Goal: Download file/media

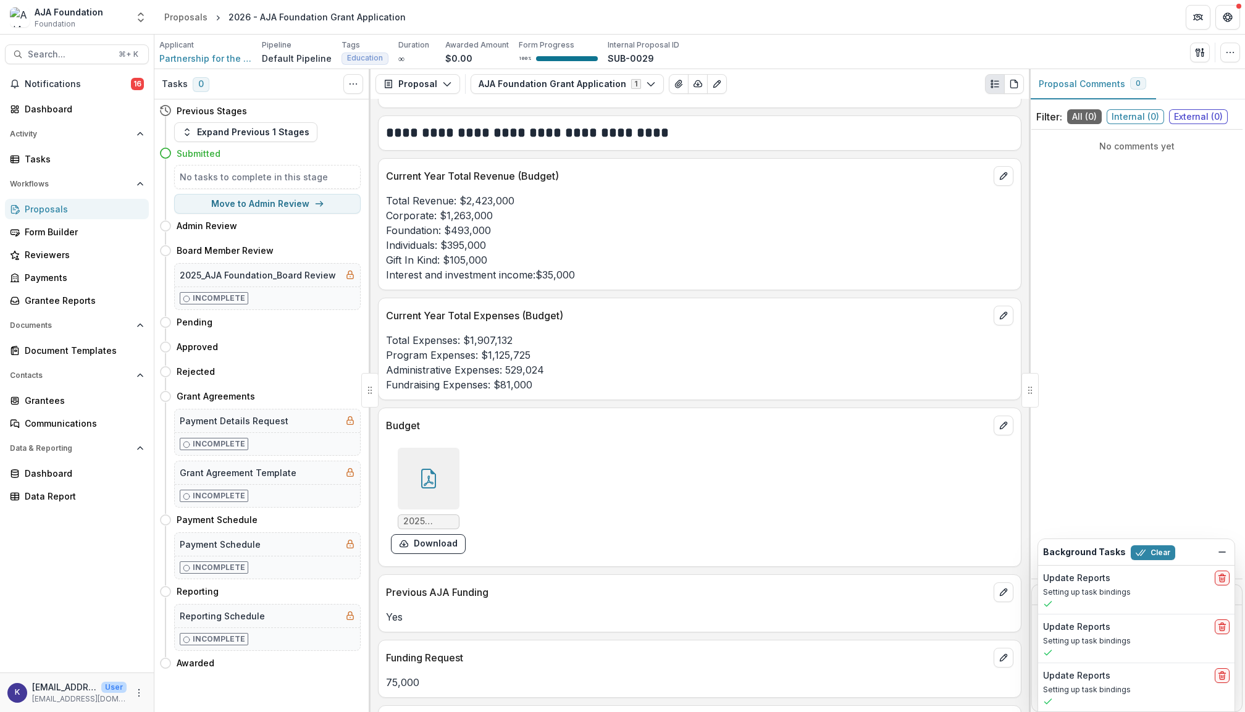
scroll to position [3569, 0]
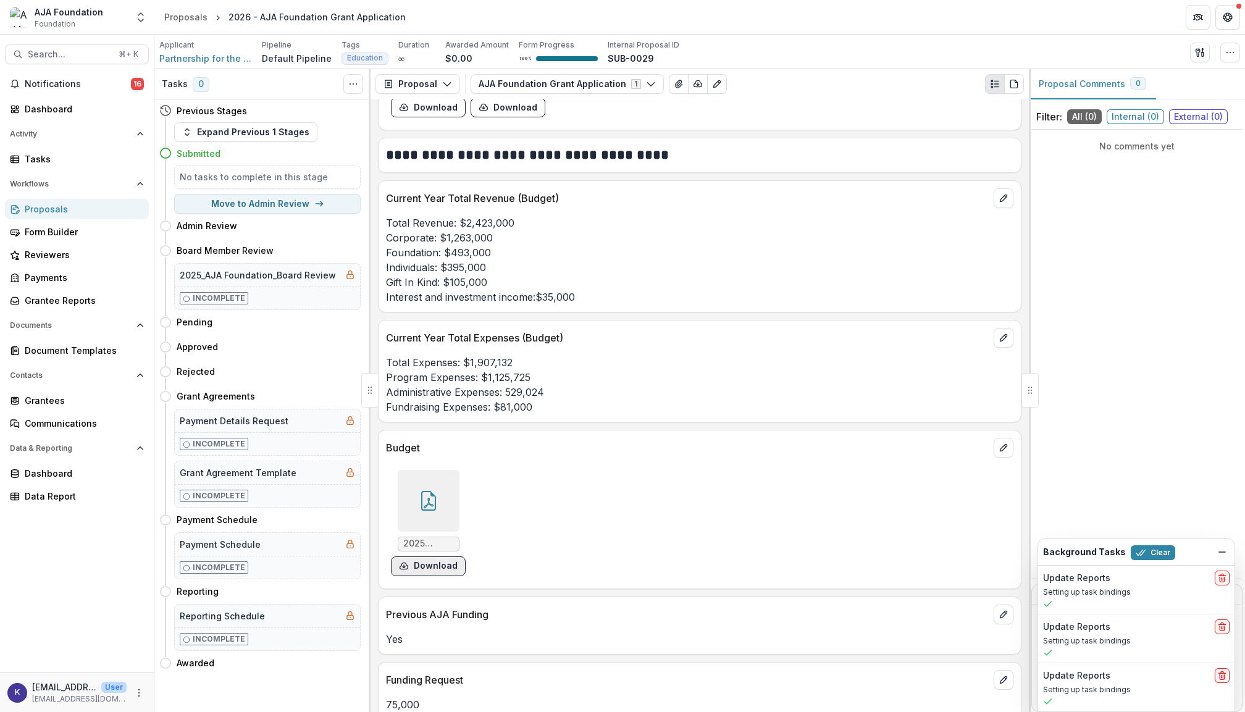
click at [434, 576] on button "Download" at bounding box center [428, 567] width 75 height 20
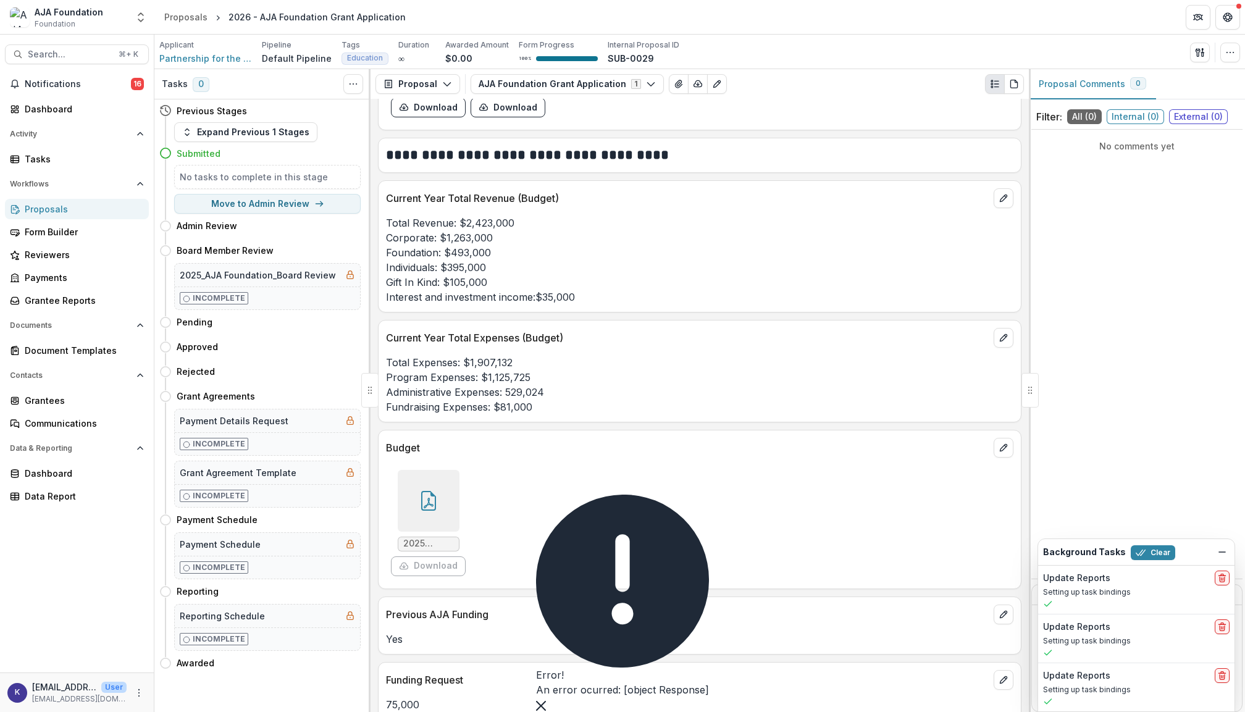
click at [432, 497] on div at bounding box center [429, 501] width 62 height 62
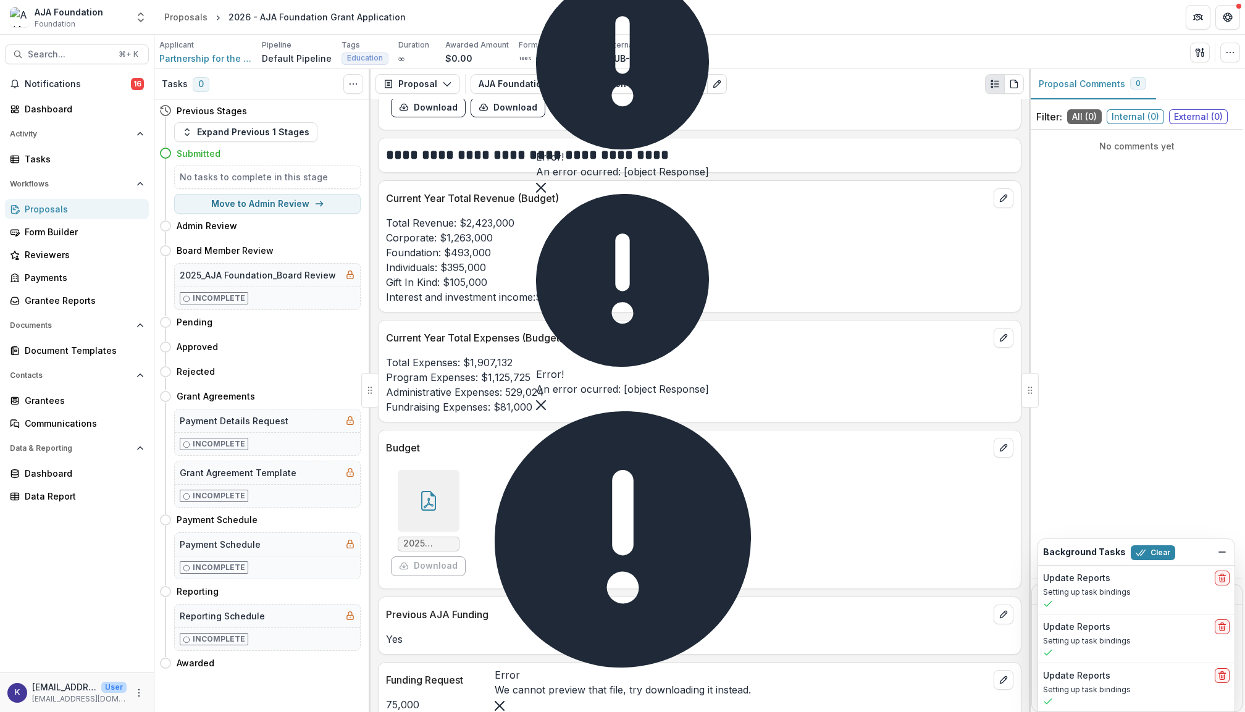
click at [444, 510] on div at bounding box center [429, 501] width 62 height 62
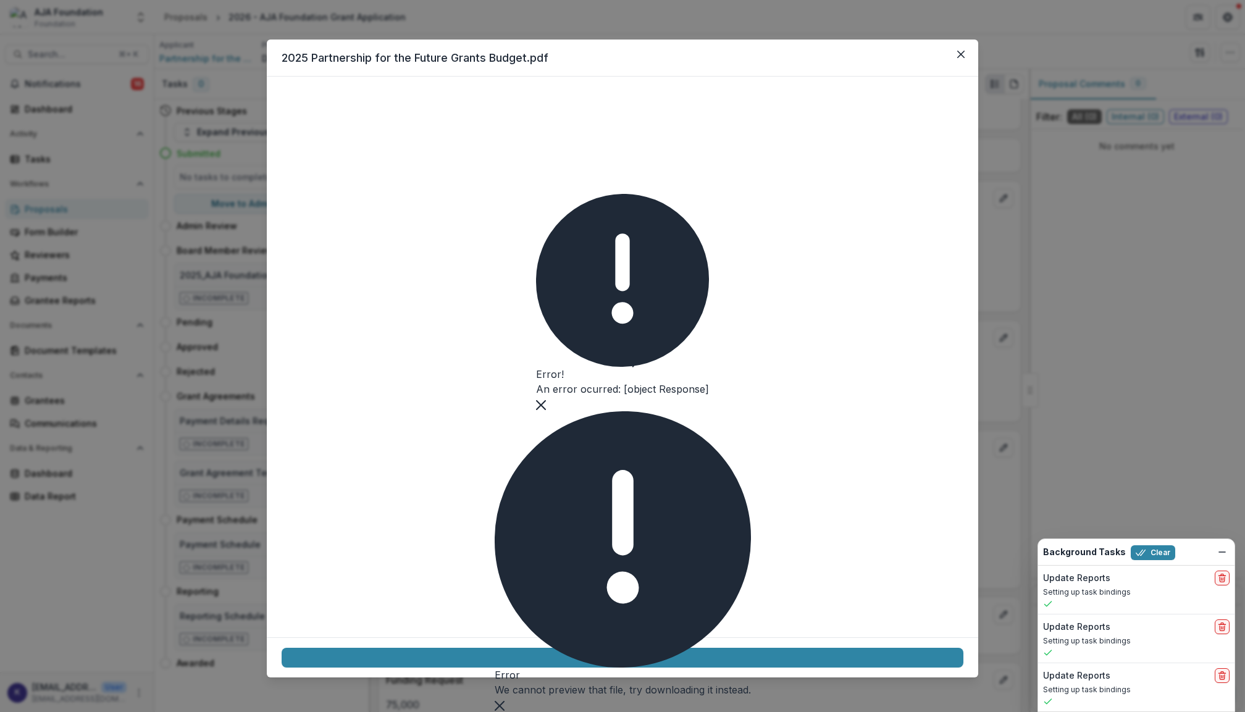
click at [546, 410] on icon "Close" at bounding box center [541, 405] width 10 height 10
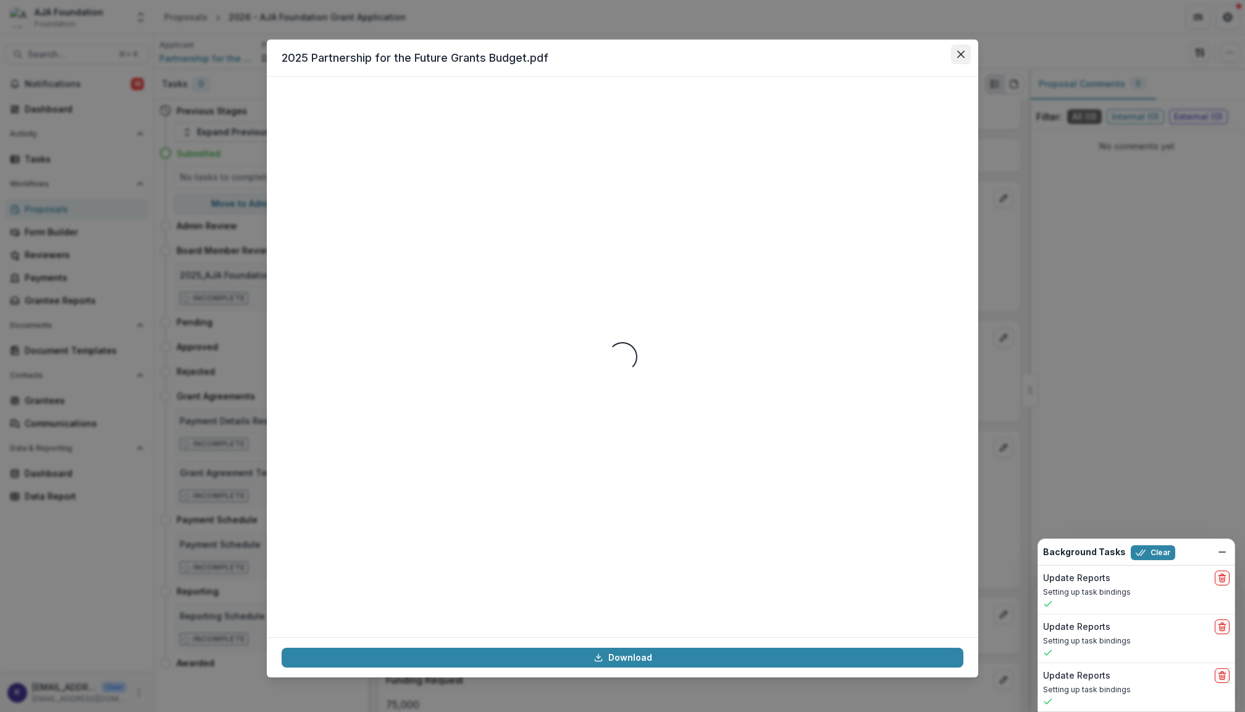
click at [959, 53] on icon "Close" at bounding box center [960, 54] width 7 height 7
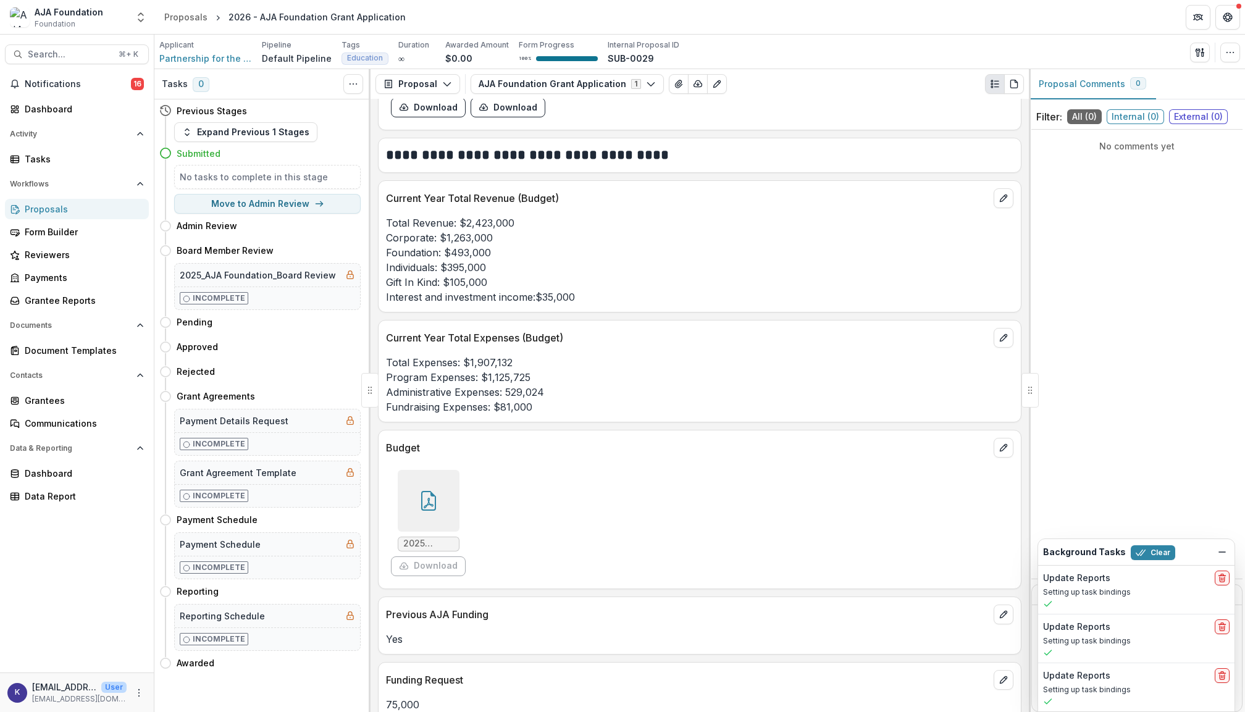
click at [423, 481] on div at bounding box center [429, 501] width 62 height 62
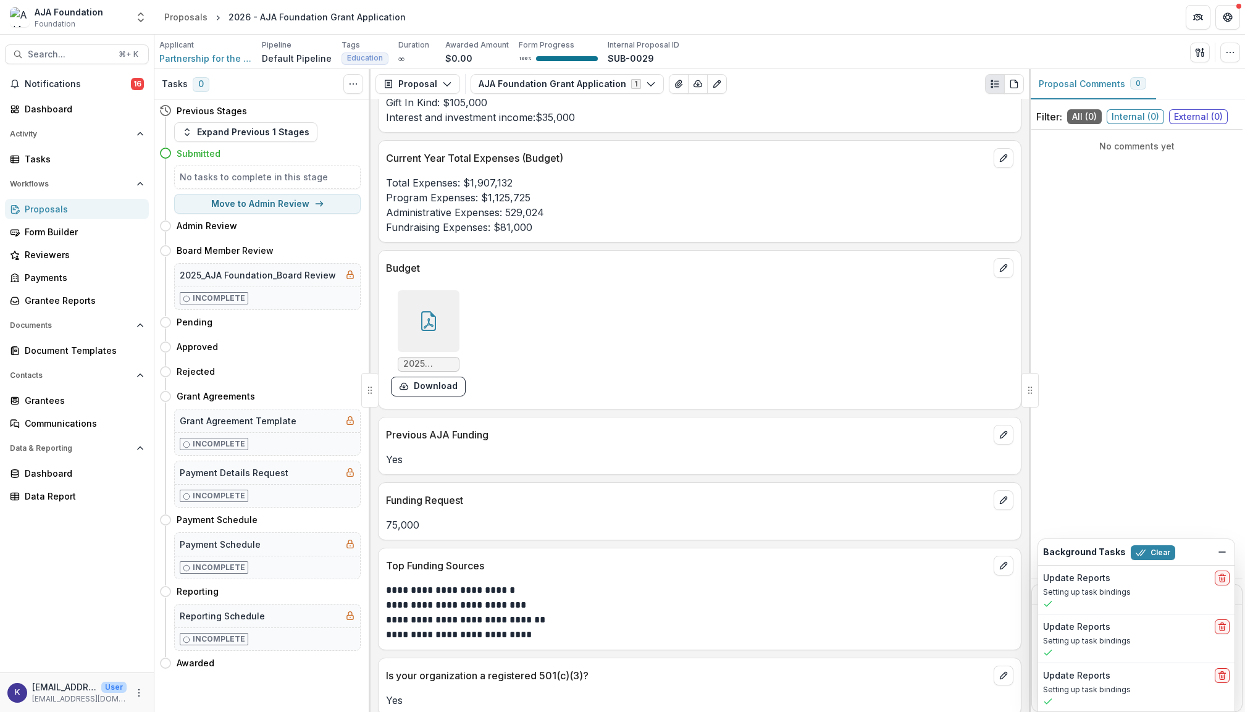
scroll to position [3861, 0]
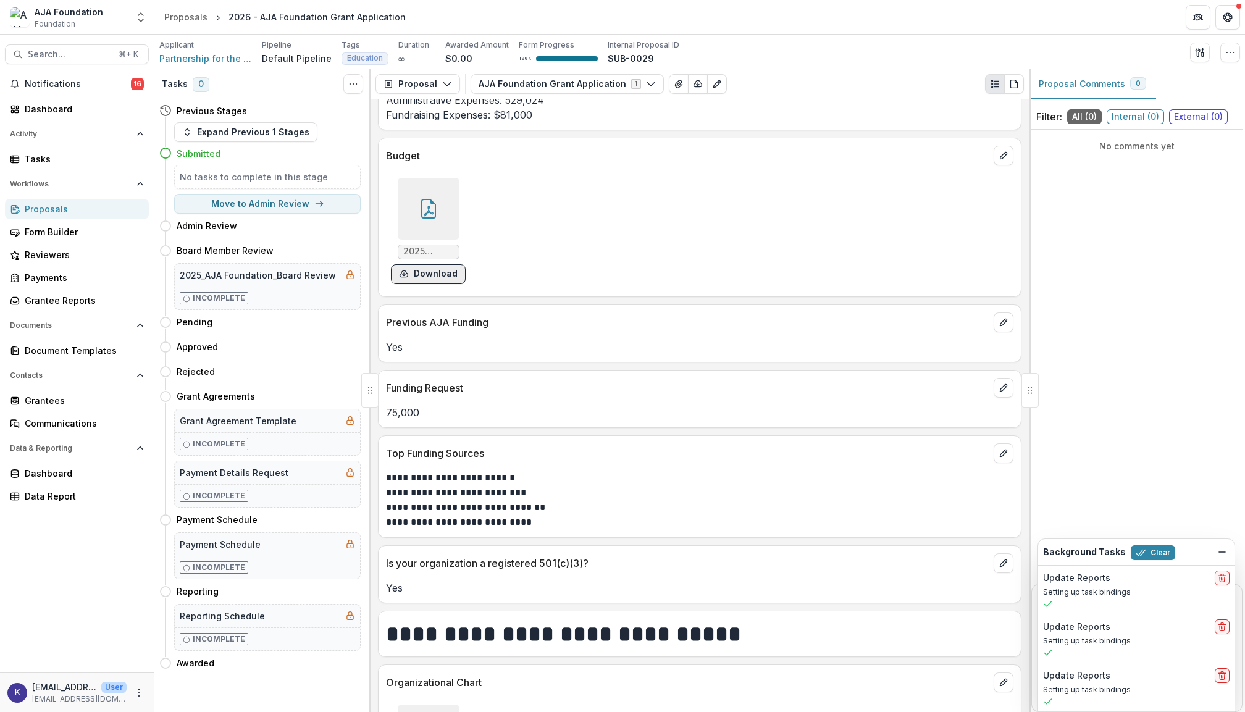
click at [450, 284] on button "Download" at bounding box center [428, 274] width 75 height 20
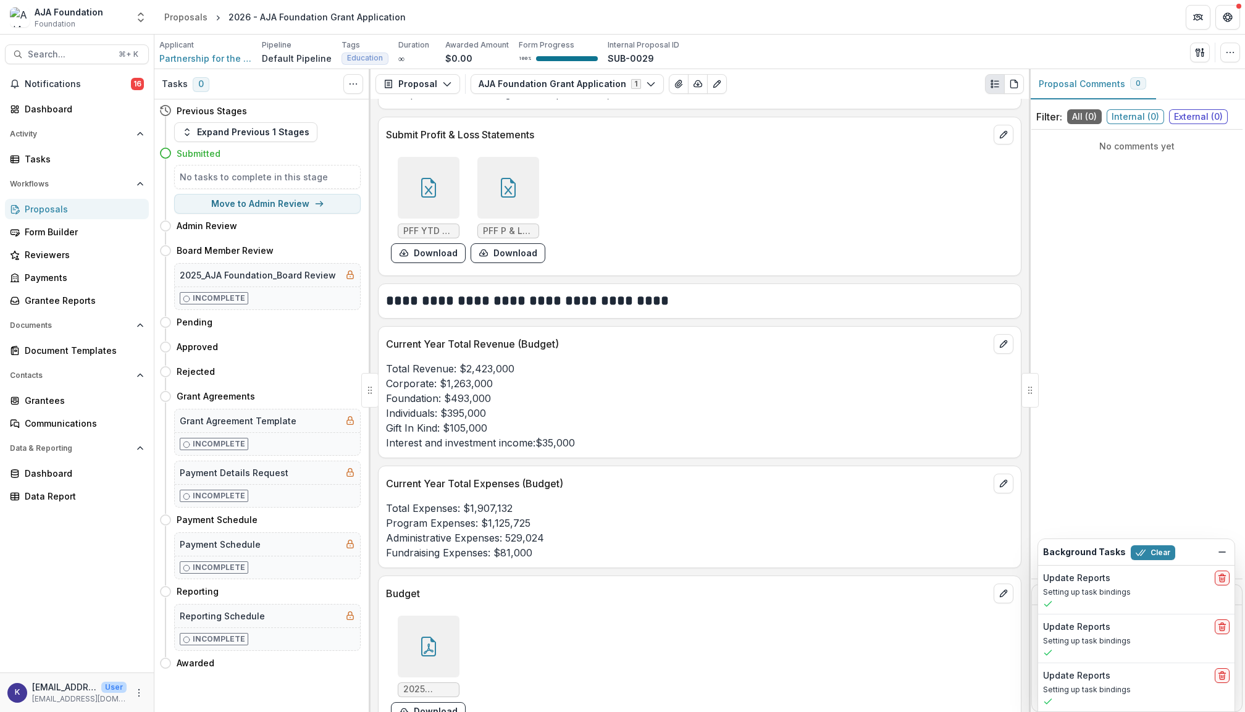
scroll to position [3257, 0]
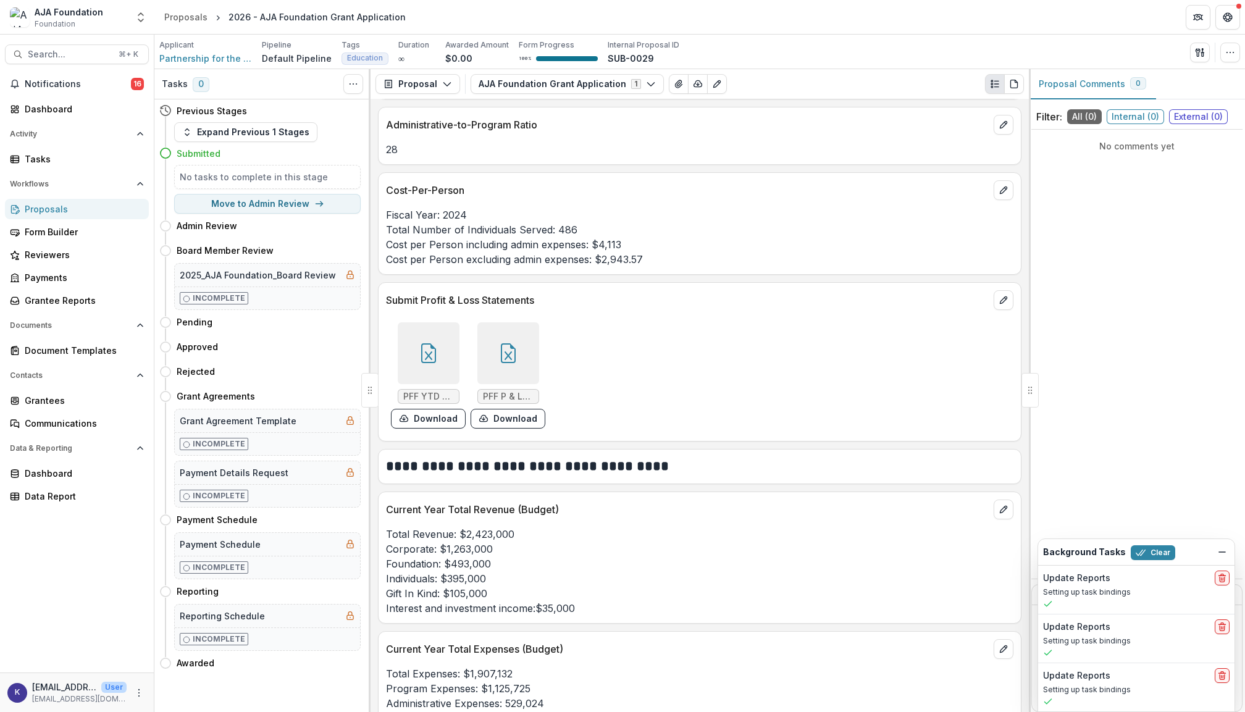
click at [505, 349] on div at bounding box center [509, 353] width 62 height 62
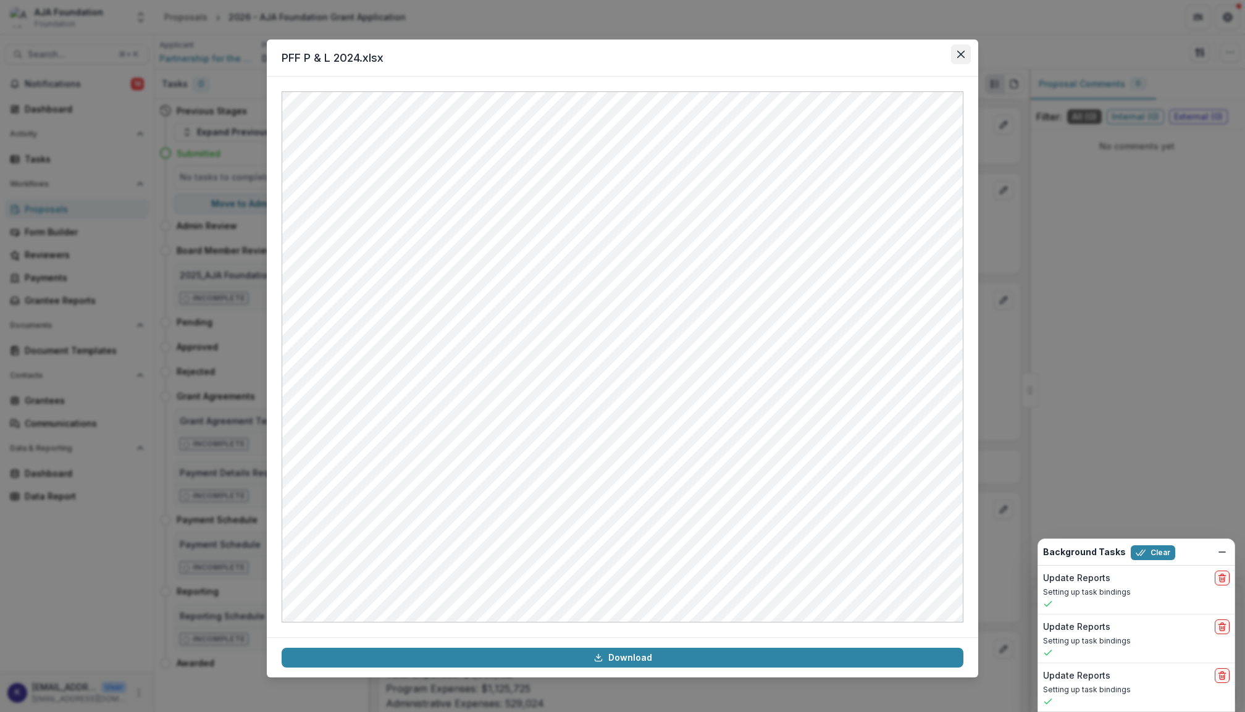
click at [961, 57] on icon "Close" at bounding box center [960, 54] width 7 height 7
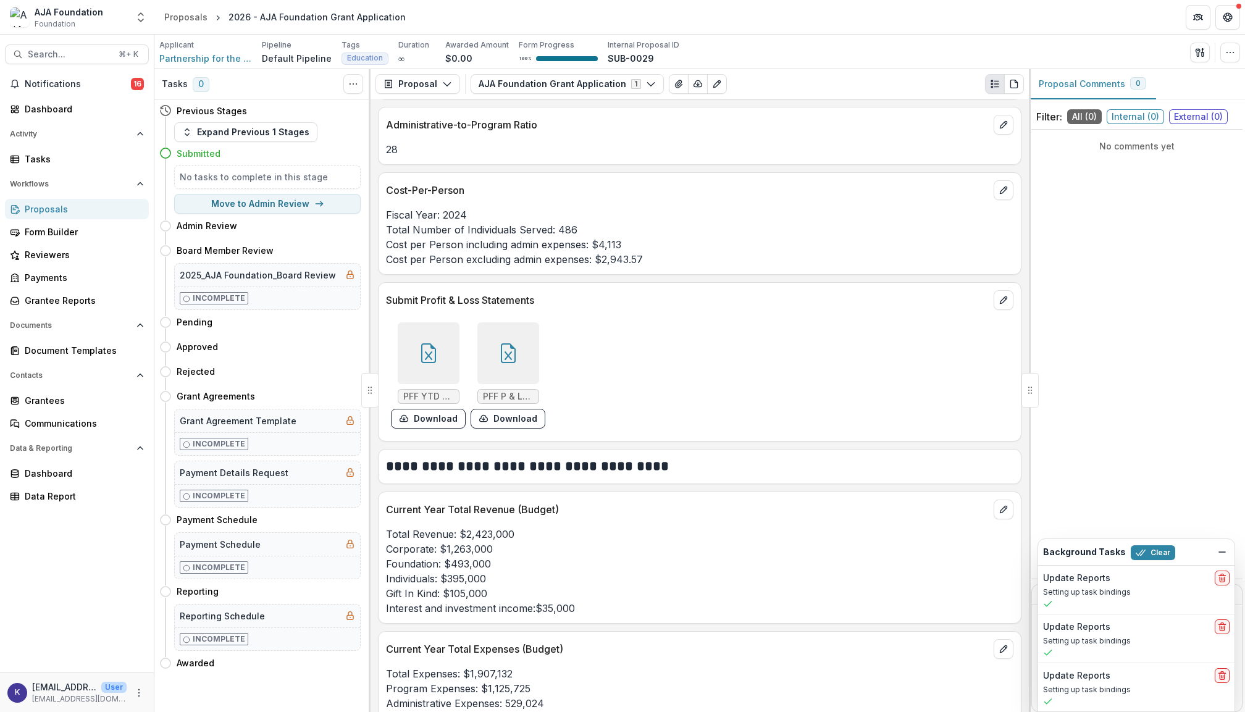
click at [423, 361] on icon at bounding box center [429, 353] width 20 height 20
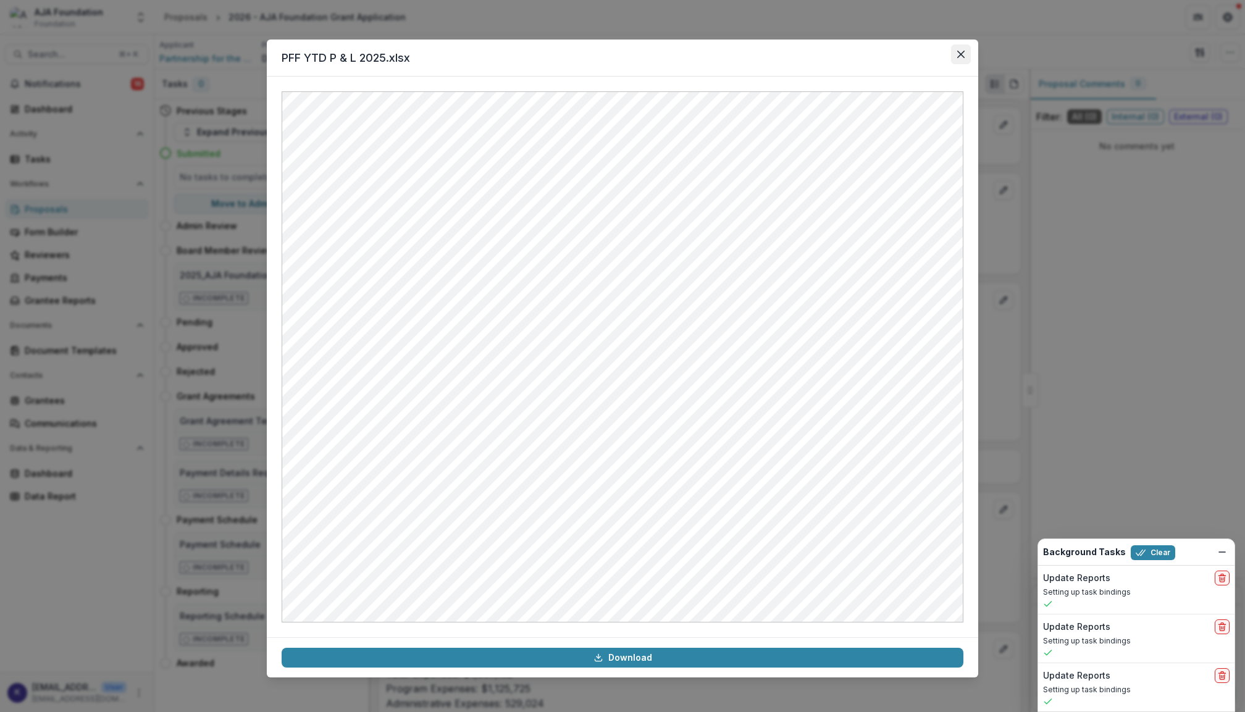
click at [964, 54] on icon "Close" at bounding box center [960, 54] width 7 height 7
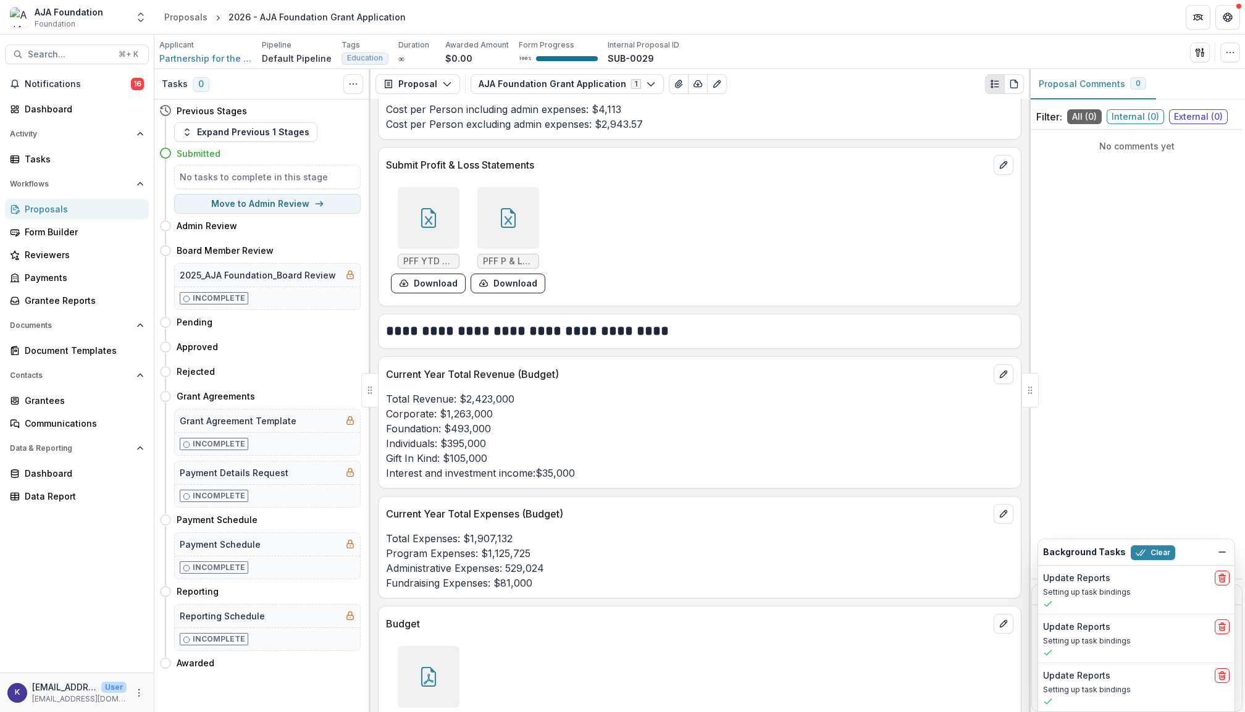
scroll to position [3396, 0]
